Goal: Task Accomplishment & Management: Use online tool/utility

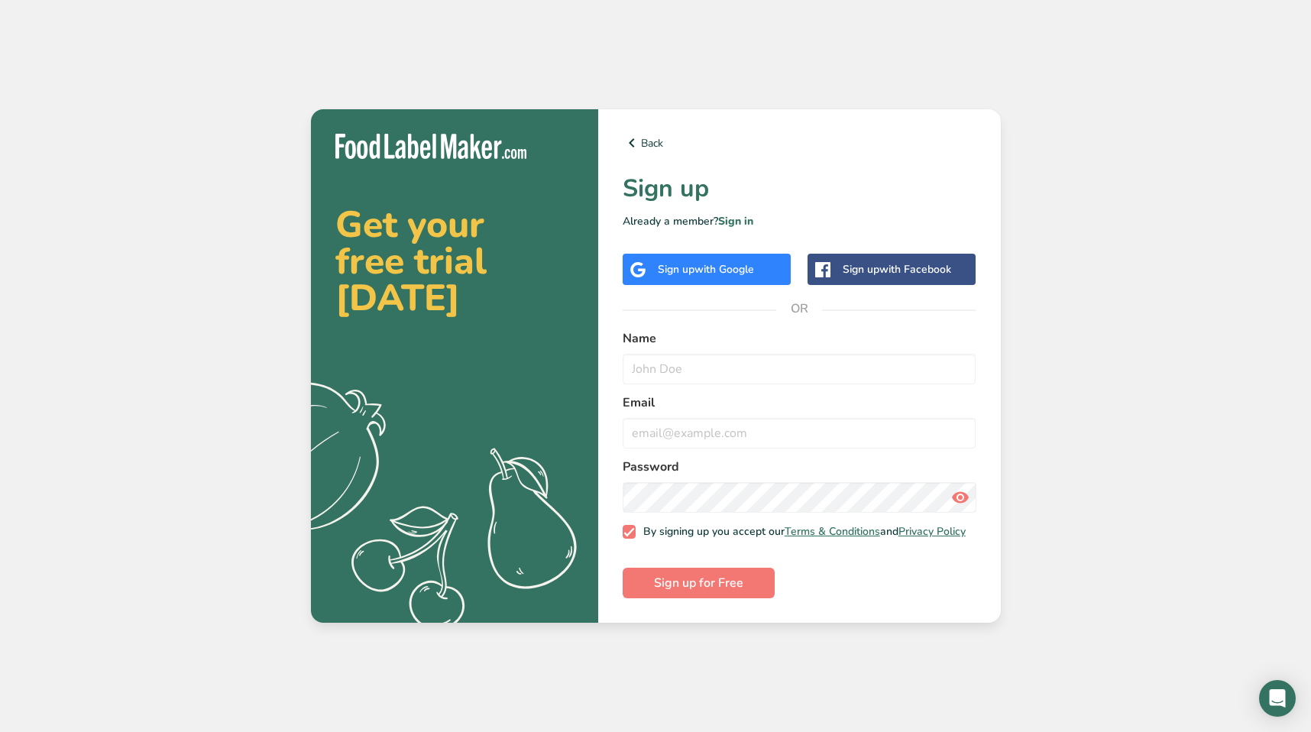
click at [720, 264] on span "with Google" at bounding box center [724, 269] width 60 height 15
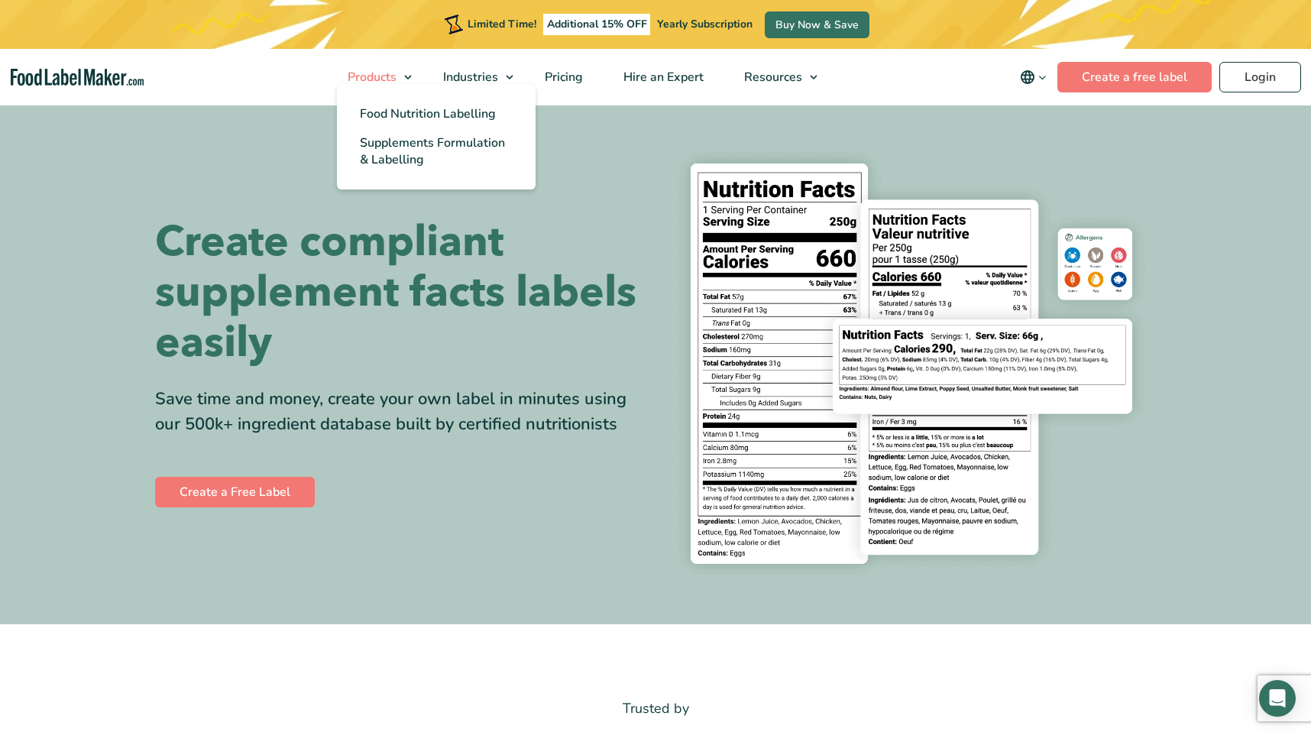
click at [401, 70] on link "Products" at bounding box center [374, 77] width 92 height 57
click at [422, 141] on span "Supplements Formulation & Labelling" at bounding box center [432, 151] width 145 height 34
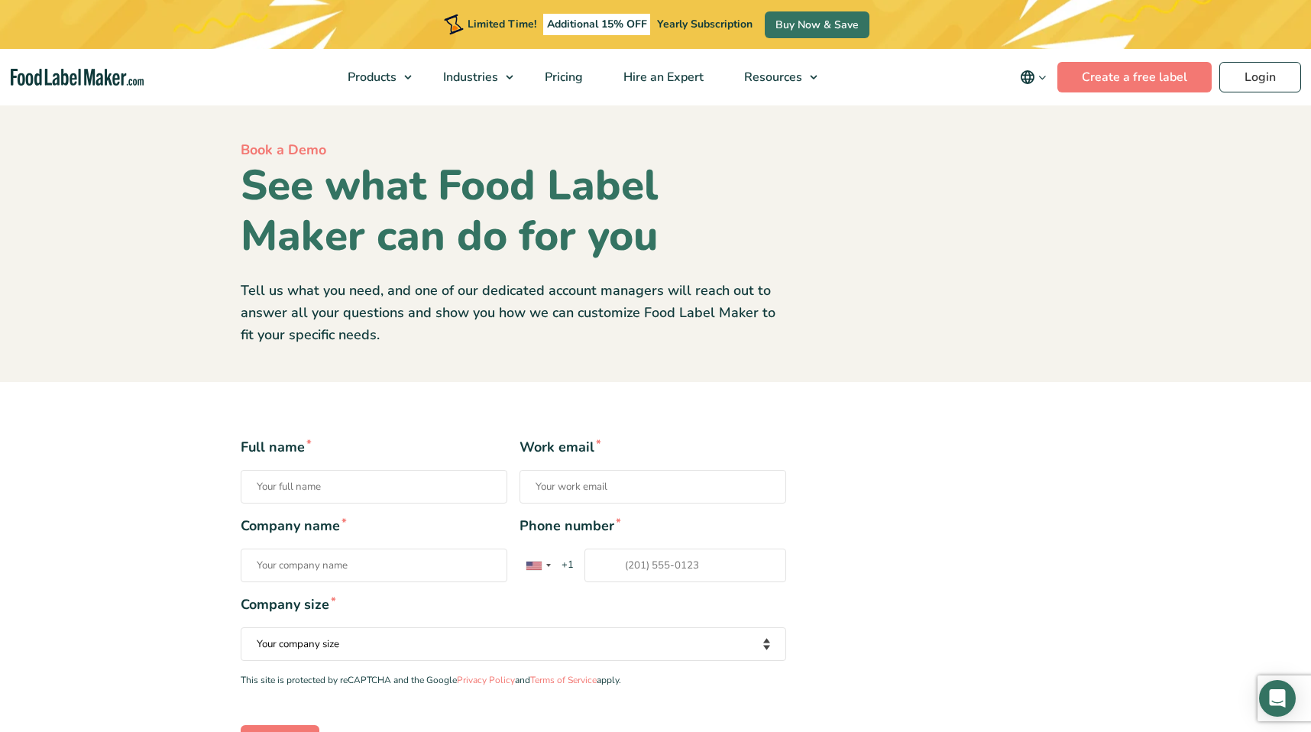
type input "yinan xia"
type input "15102067693"
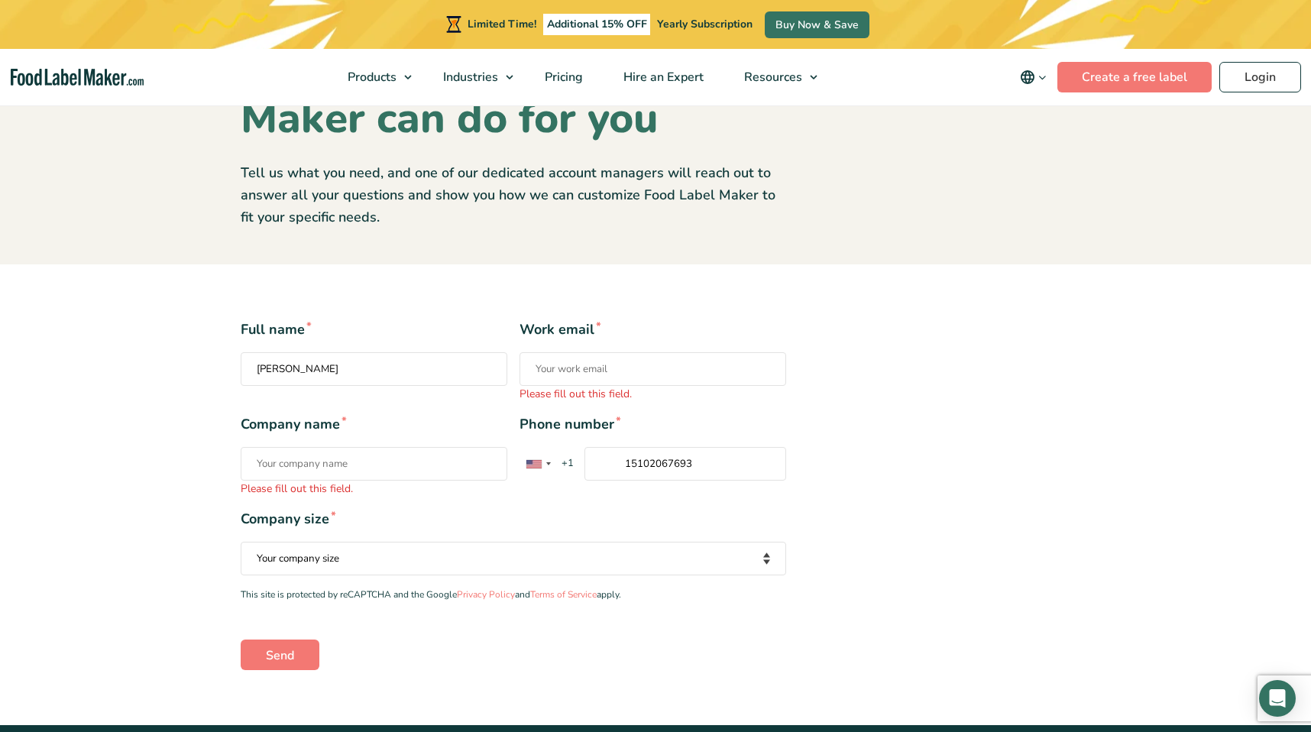
scroll to position [121, 0]
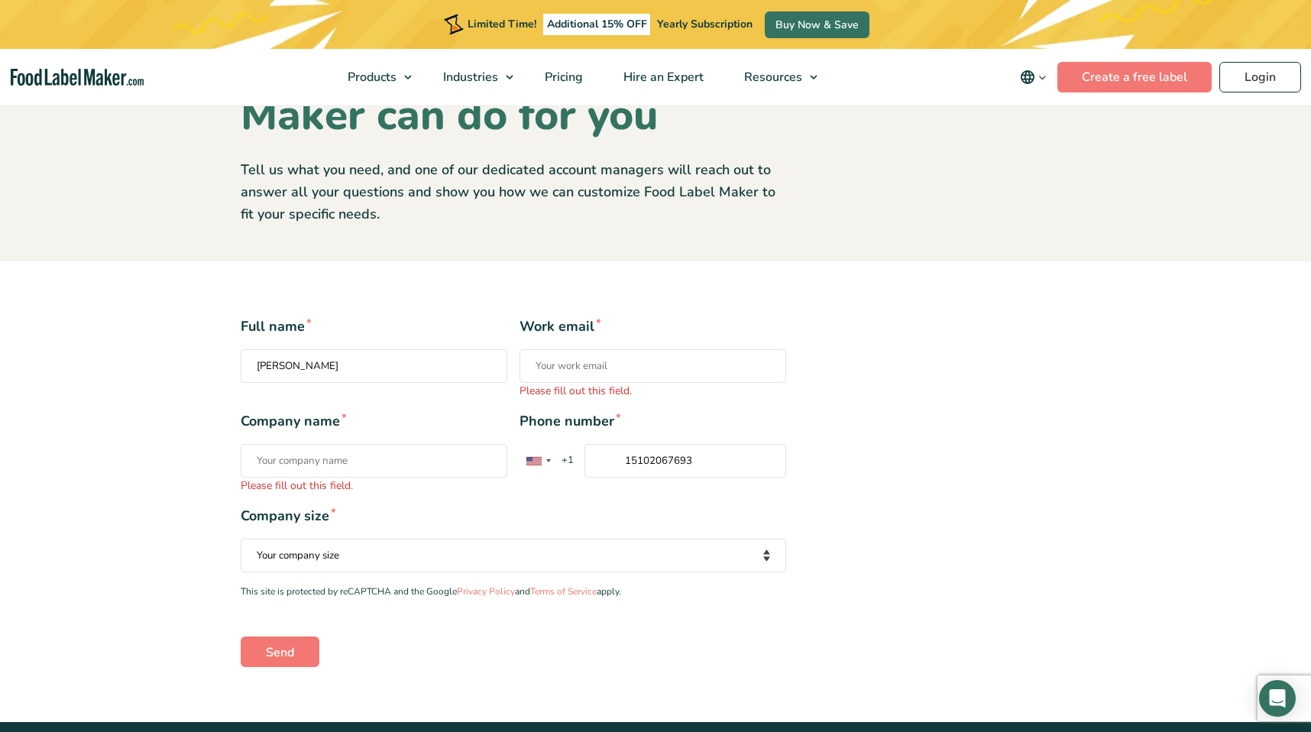
click at [401, 465] on input "Company name * Please fill out this field." at bounding box center [374, 461] width 267 height 34
click at [637, 378] on input "Work email * Please fill out this field." at bounding box center [652, 366] width 267 height 34
click at [409, 545] on select "Your company size Fewer than 10 Employees 10 to 50 Employees 51 to 500 Employee…" at bounding box center [513, 556] width 545 height 34
select select "Fewer than 10 Employees"
click at [241, 539] on select "Your company size Fewer than 10 Employees 10 to 50 Employees 51 to 500 Employee…" at bounding box center [513, 556] width 545 height 34
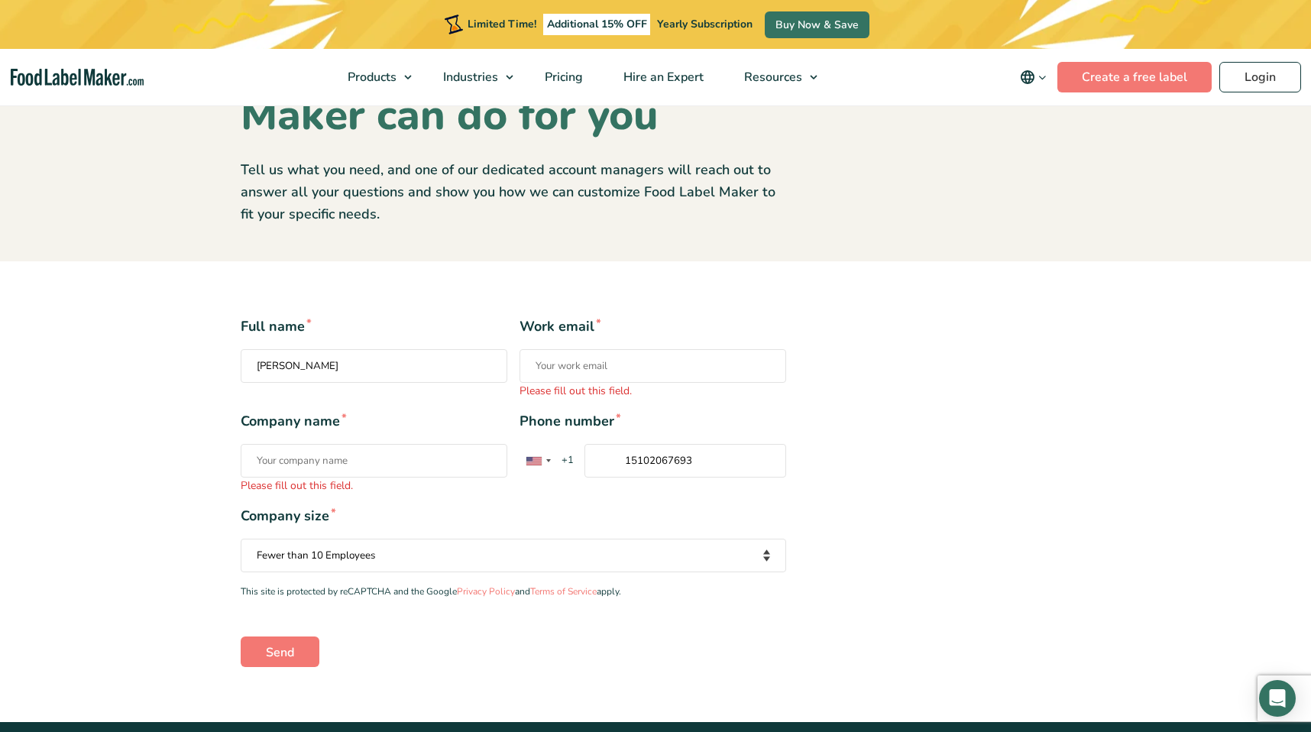
click at [428, 475] on input "Company name * Please fill out this field." at bounding box center [374, 461] width 267 height 34
click at [590, 356] on input "Work email * Please fill out this field." at bounding box center [652, 366] width 267 height 34
type input "stockx8888@163.com"
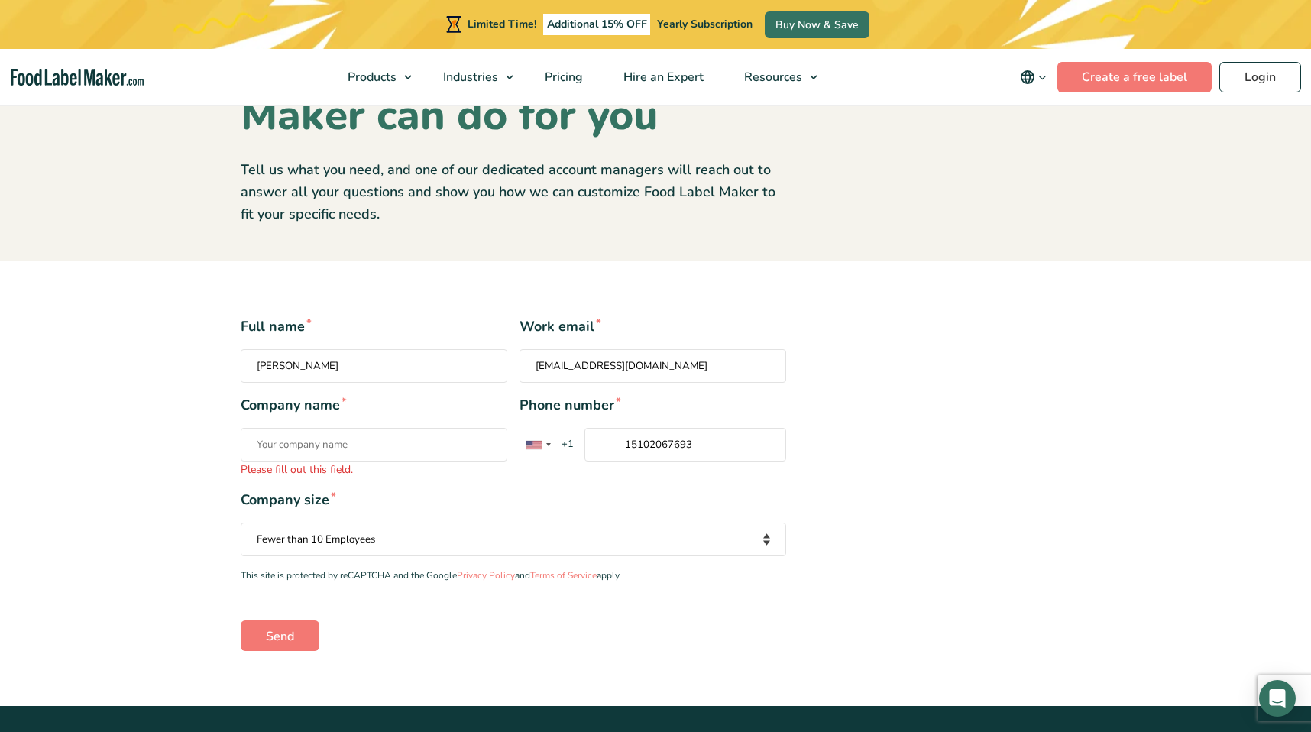
click at [414, 457] on input "Company name * Please fill out this field." at bounding box center [374, 445] width 267 height 34
type input "shiwueee"
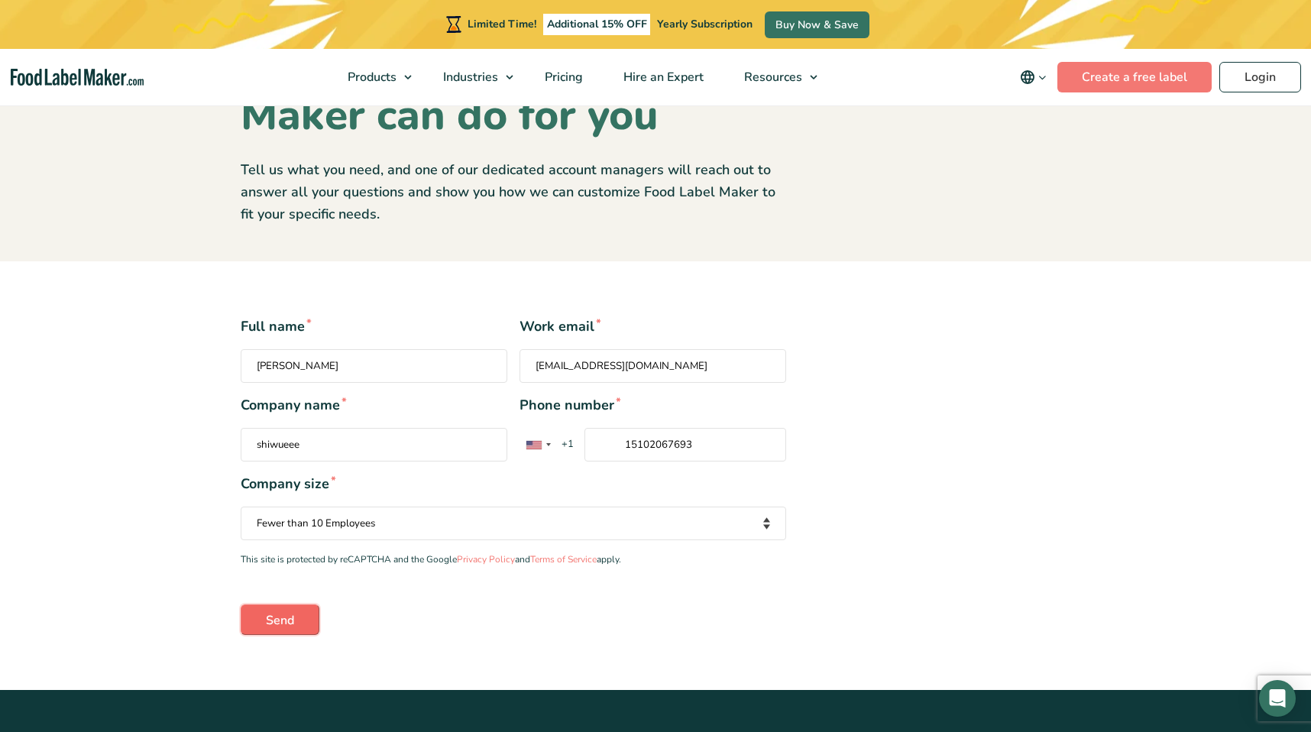
click at [281, 632] on input "Send" at bounding box center [280, 619] width 79 height 31
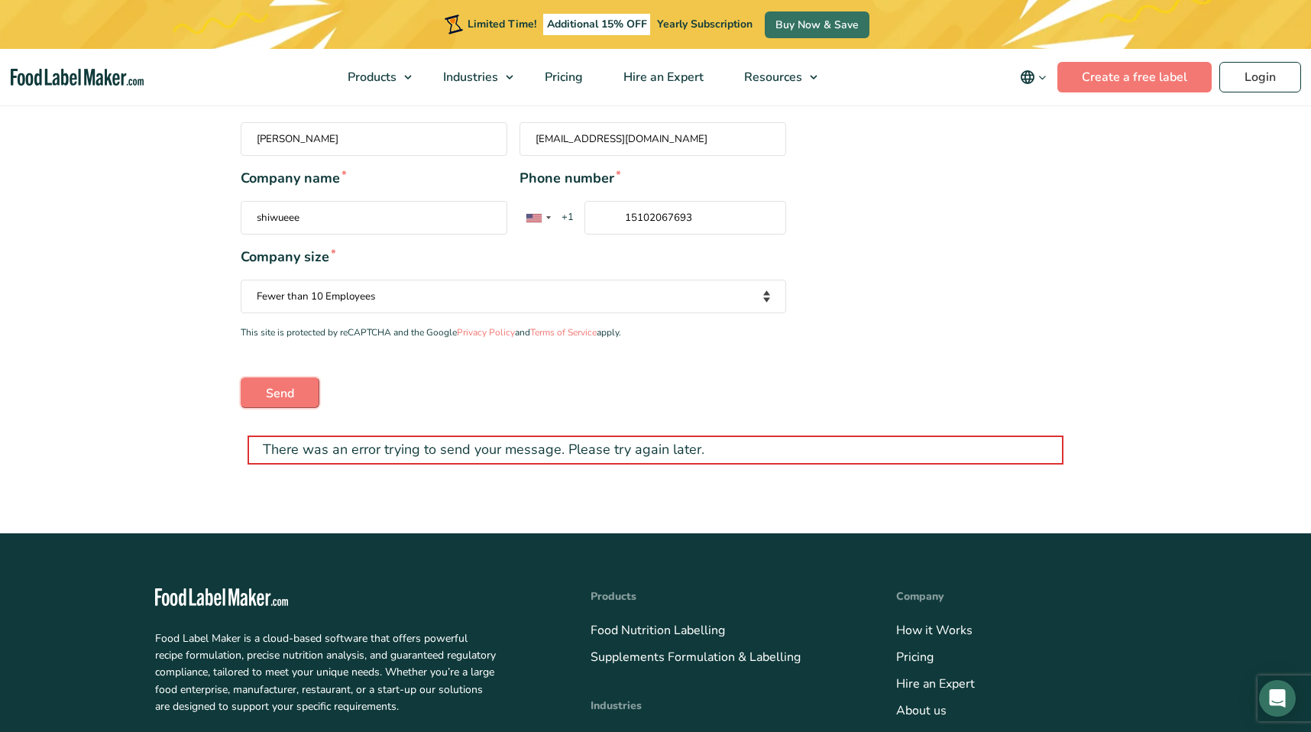
scroll to position [348, 0]
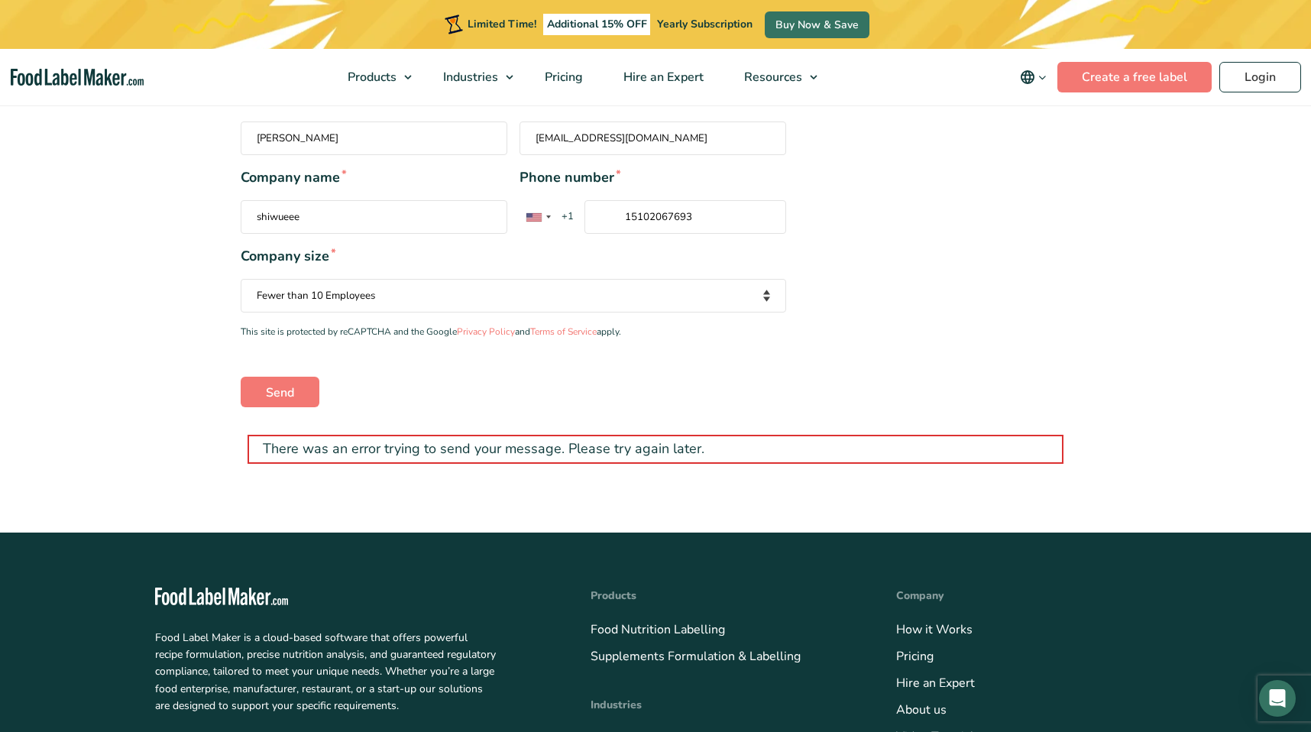
click at [552, 455] on div "There was an error trying to send your message. Please try again later." at bounding box center [655, 449] width 816 height 29
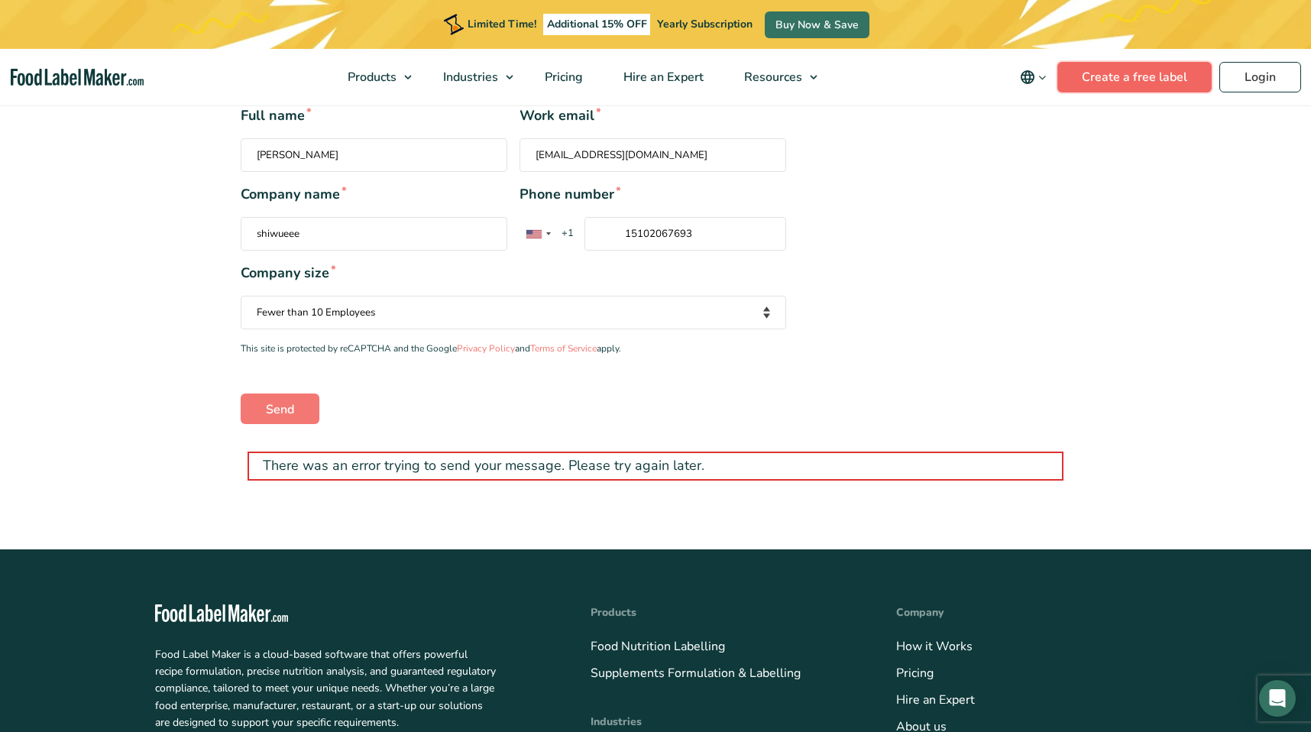
click at [1139, 71] on link "Create a free label" at bounding box center [1134, 77] width 154 height 31
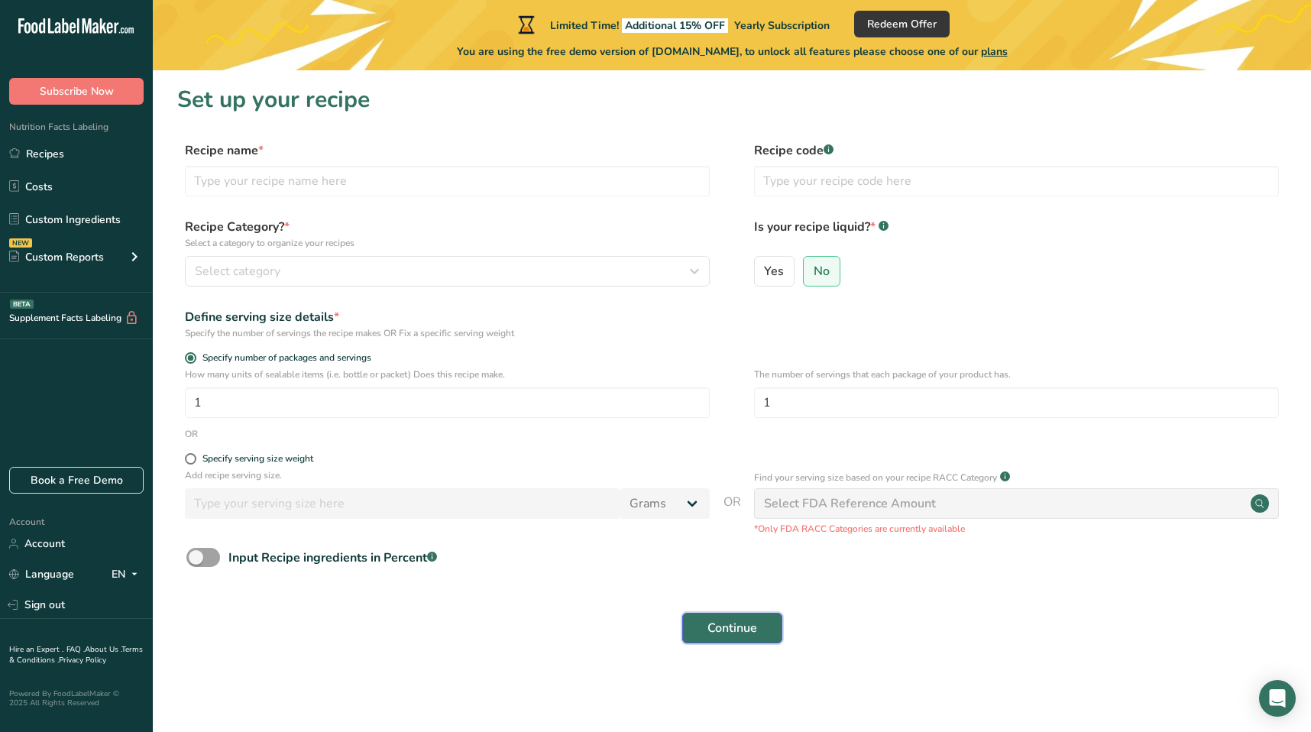
click at [719, 639] on button "Continue" at bounding box center [732, 628] width 100 height 31
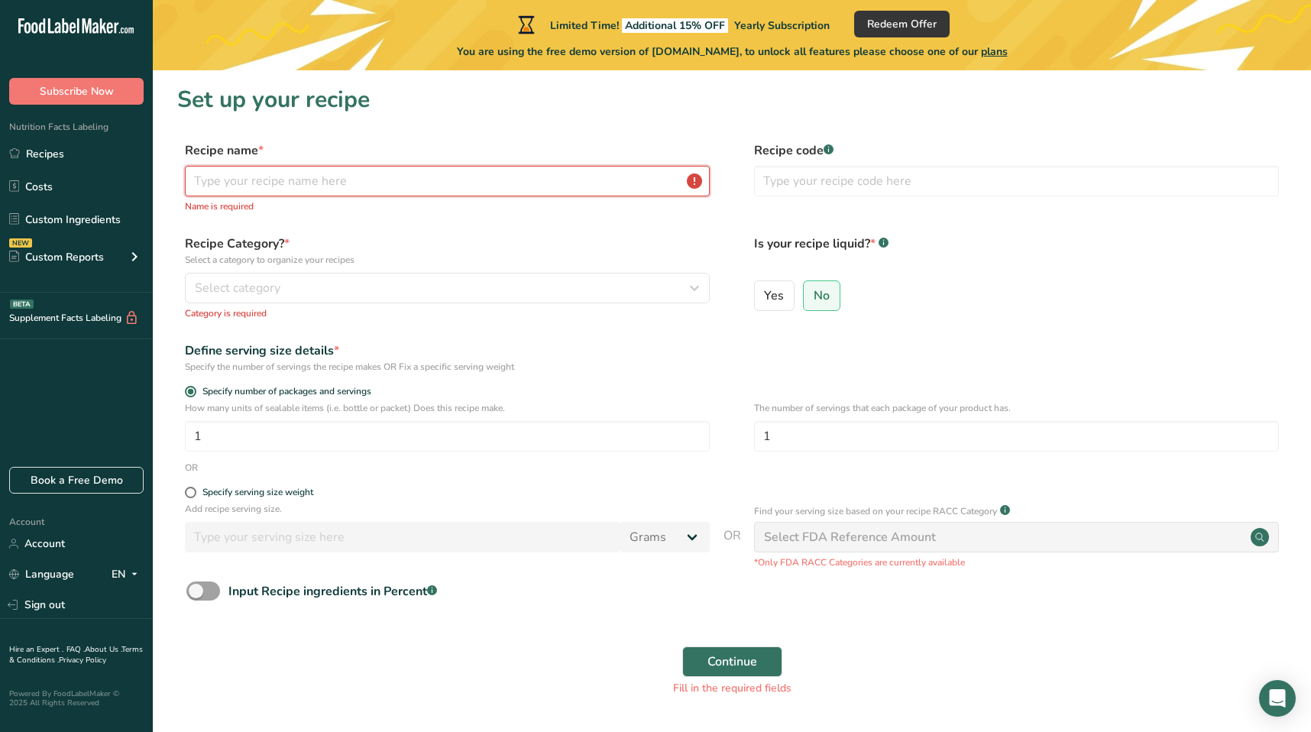
click at [309, 186] on input "text" at bounding box center [447, 181] width 525 height 31
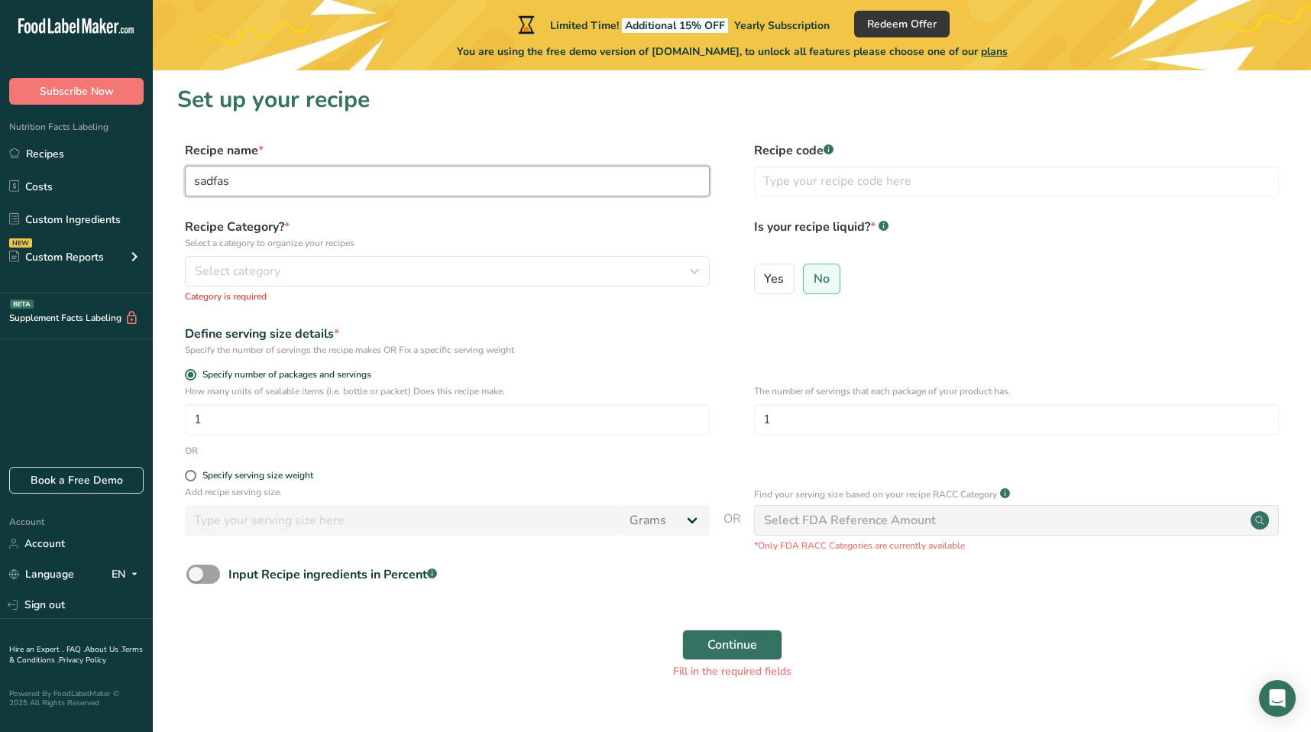
type input "sadfas"
click at [445, 287] on div "Recipe Category? * Select a category to organize your recipes Select category S…" at bounding box center [447, 261] width 525 height 86
click at [438, 271] on div "Select category" at bounding box center [443, 271] width 496 height 18
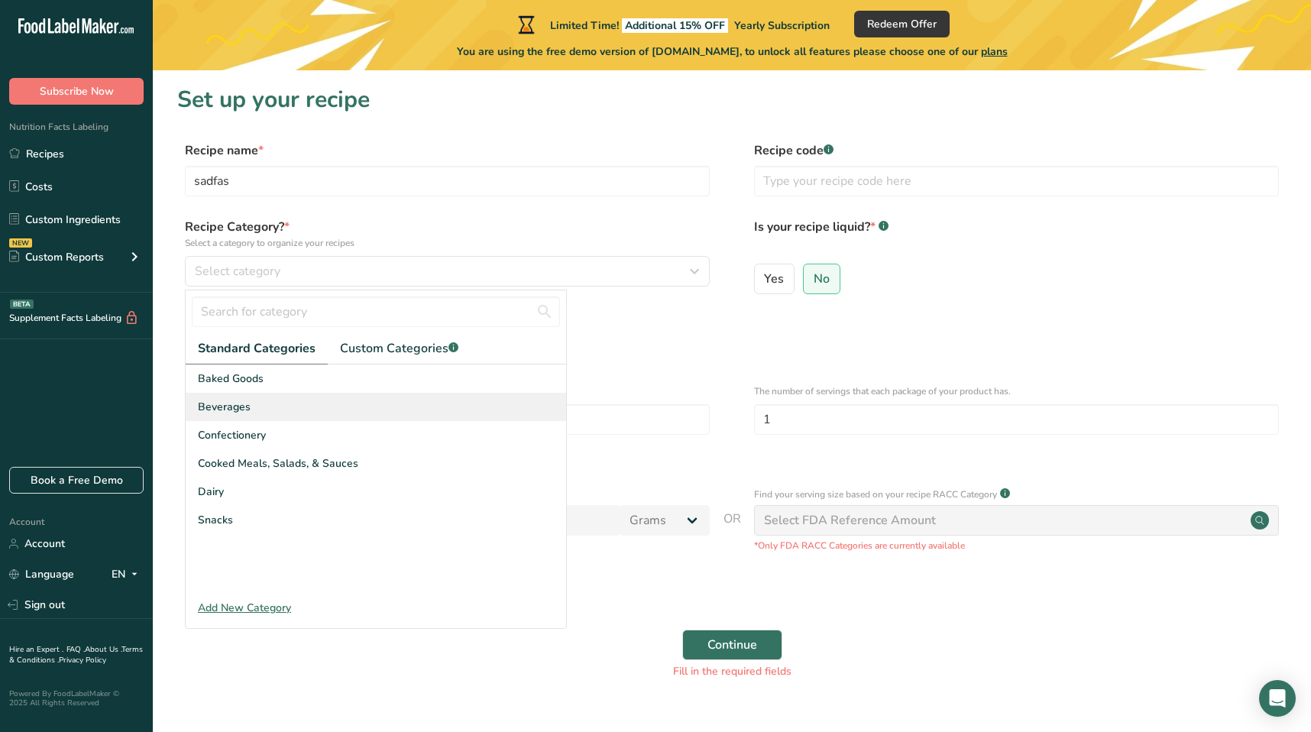
click at [343, 419] on div "Beverages" at bounding box center [376, 407] width 380 height 28
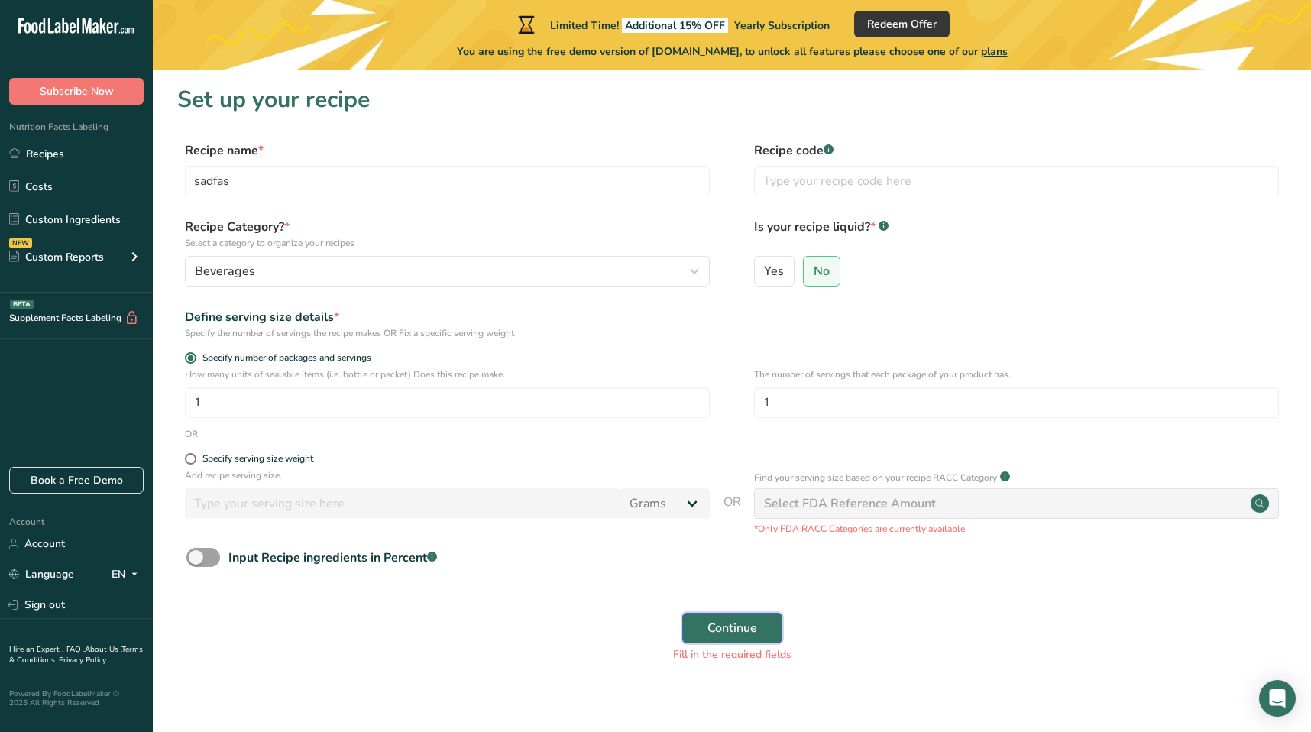
click at [710, 619] on span "Continue" at bounding box center [732, 628] width 50 height 18
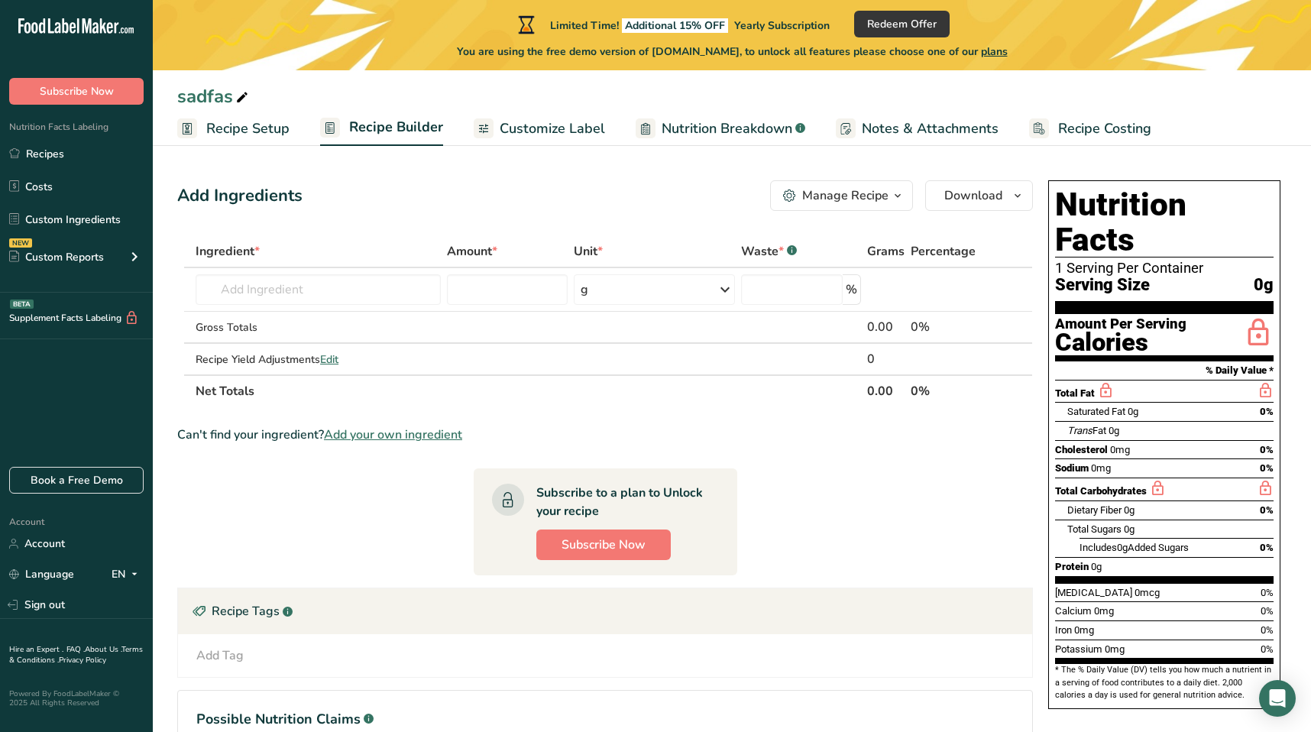
click at [567, 129] on span "Customize Label" at bounding box center [552, 128] width 105 height 21
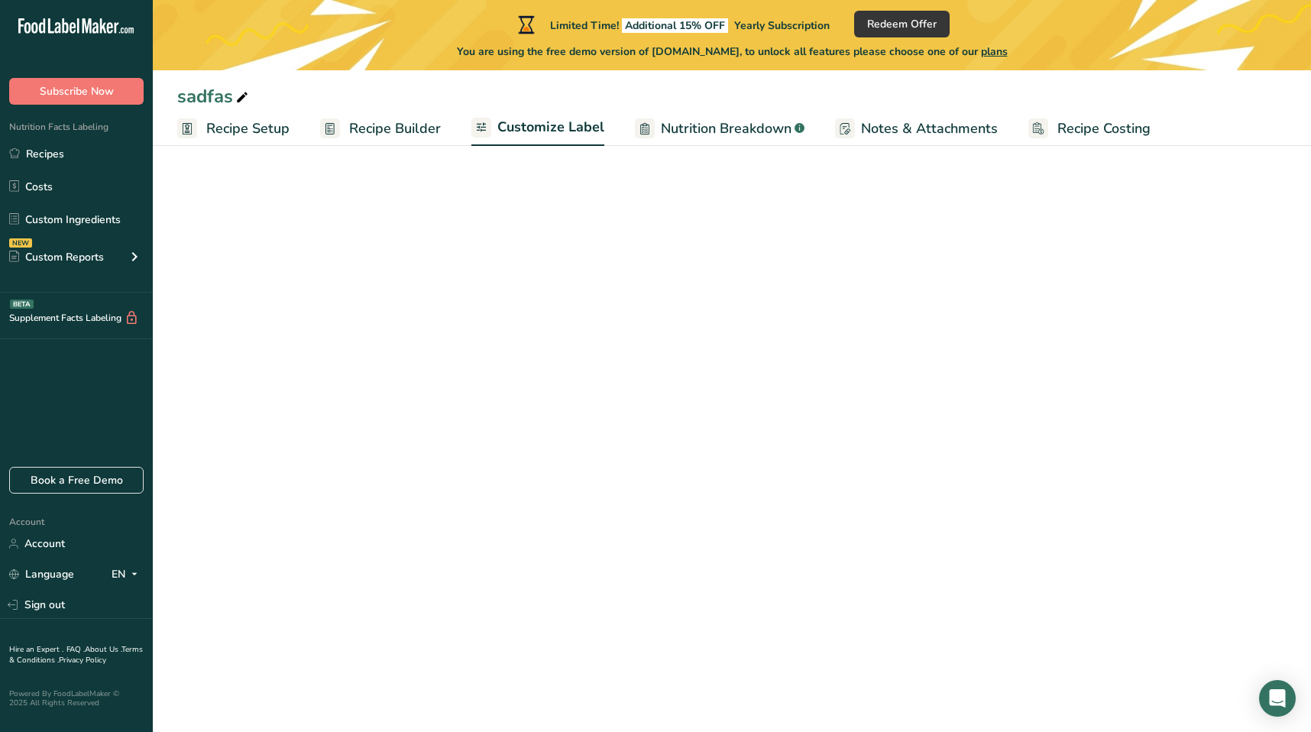
click at [567, 129] on span "Customize Label" at bounding box center [550, 127] width 107 height 21
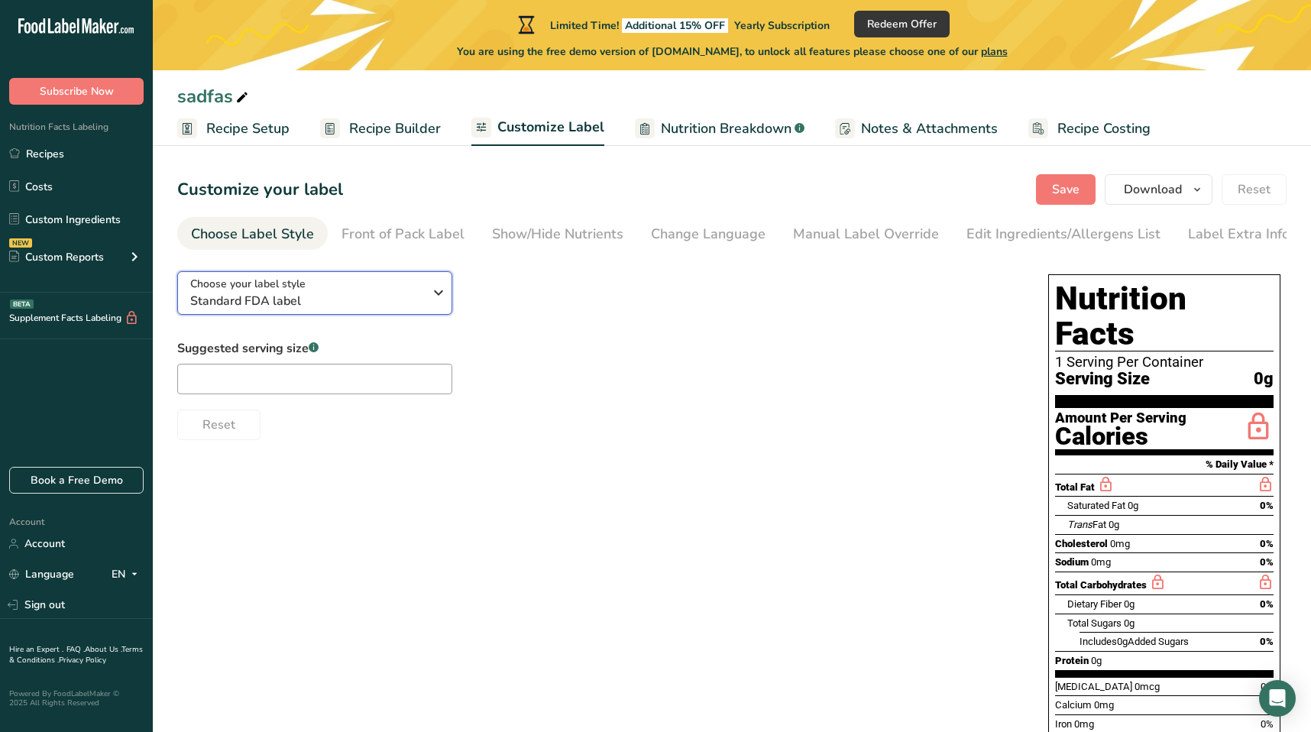
click at [387, 277] on button "Choose your label style Standard FDA label" at bounding box center [314, 293] width 275 height 44
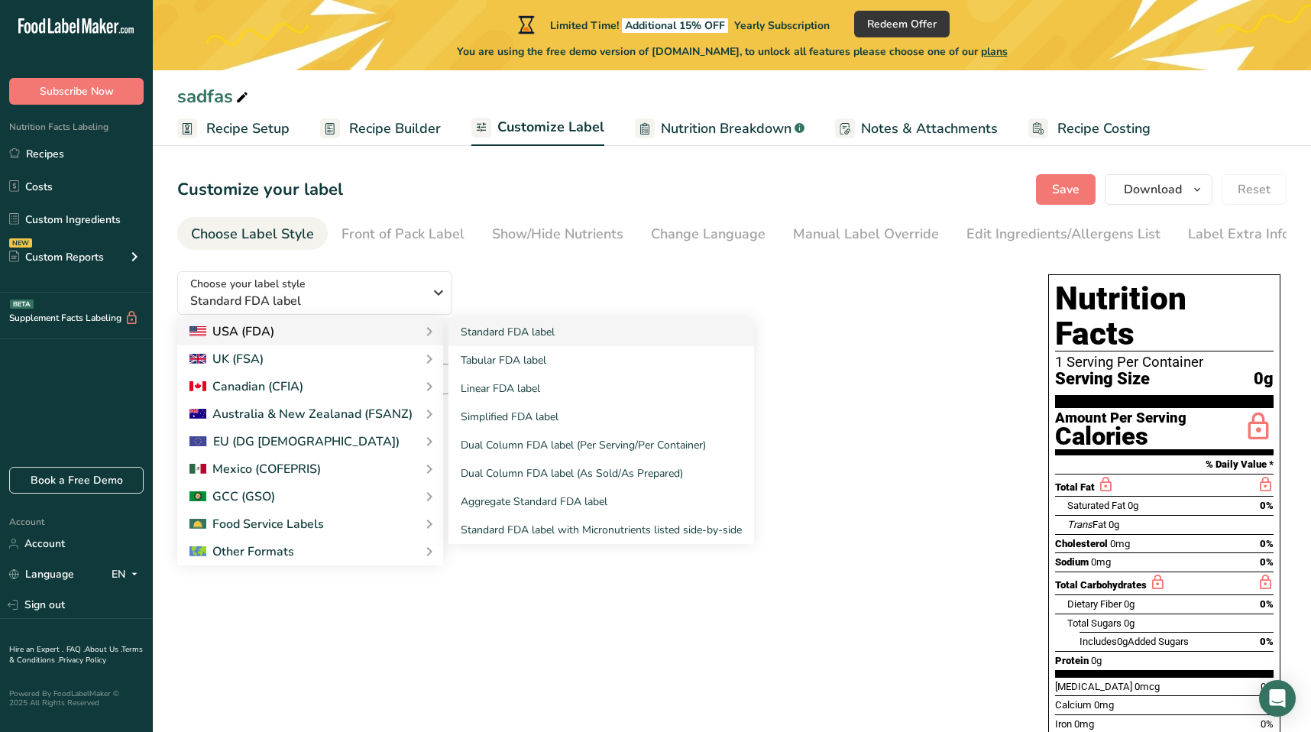
click at [335, 332] on div "USA (FDA)" at bounding box center [309, 331] width 241 height 18
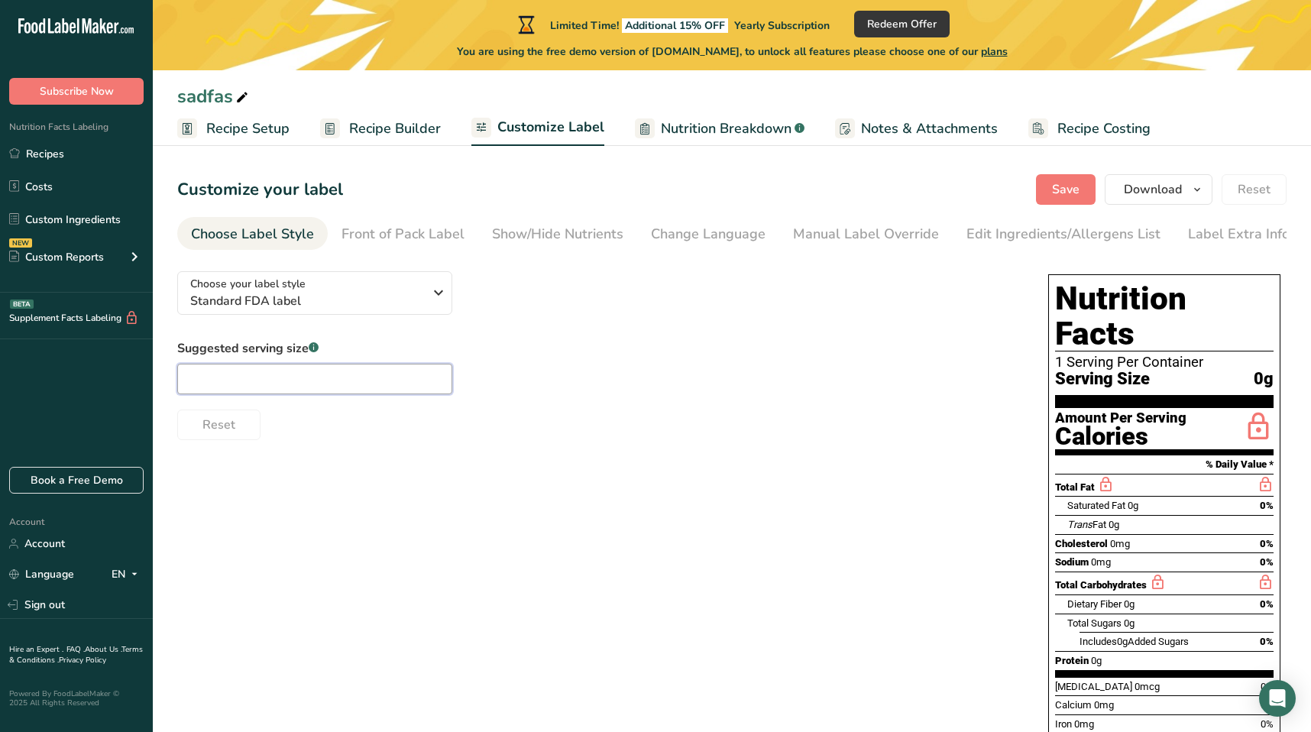
click at [329, 380] on input "text" at bounding box center [314, 379] width 275 height 31
click at [535, 372] on div "Suggested serving size .a-a{fill:#347362;}.b-a{fill:#fff;} Reset" at bounding box center [597, 389] width 840 height 101
click at [1041, 229] on div "Edit Ingredients/Allergens List" at bounding box center [1063, 234] width 194 height 21
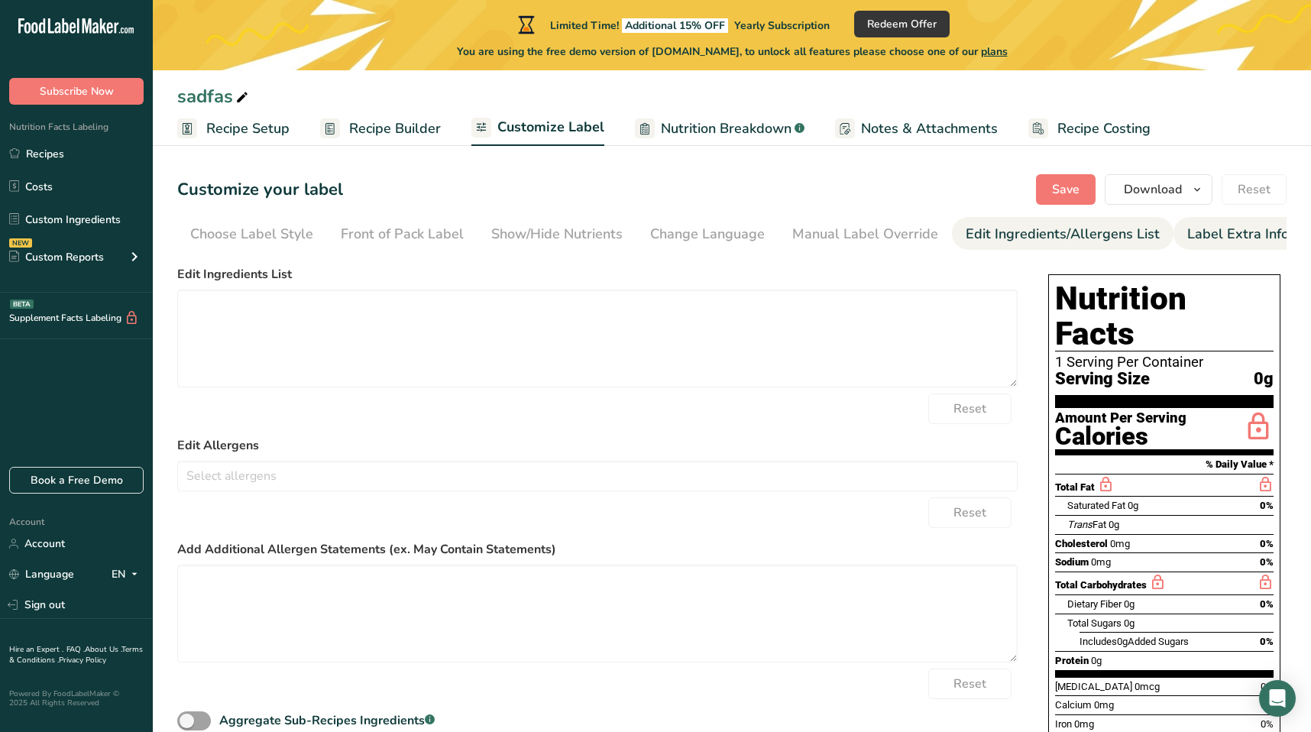
click at [1221, 225] on div "Label Extra Info" at bounding box center [1238, 234] width 102 height 21
